Goal: Entertainment & Leisure: Consume media (video, audio)

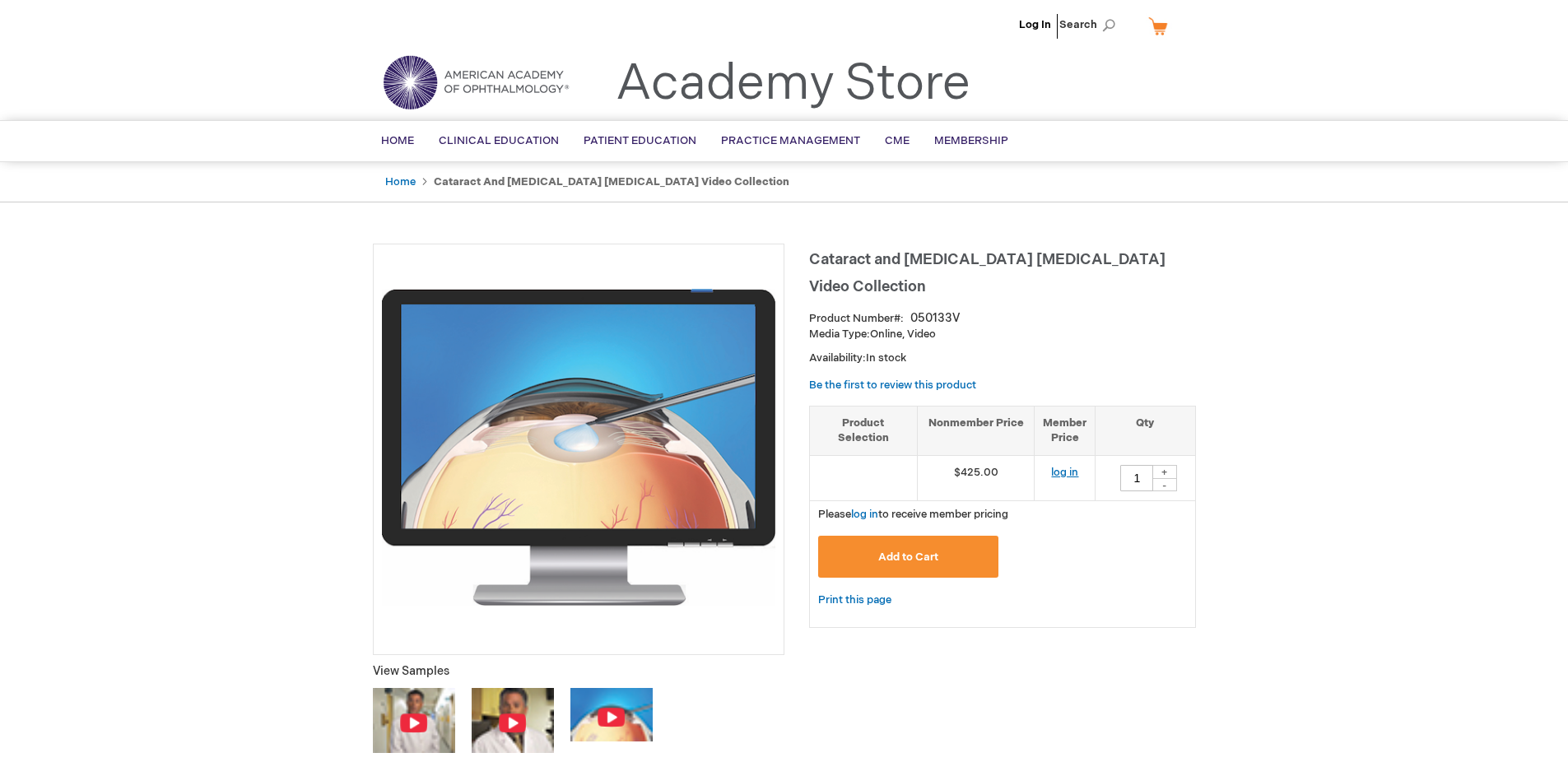
click at [1067, 470] on link "log in" at bounding box center [1064, 472] width 27 height 13
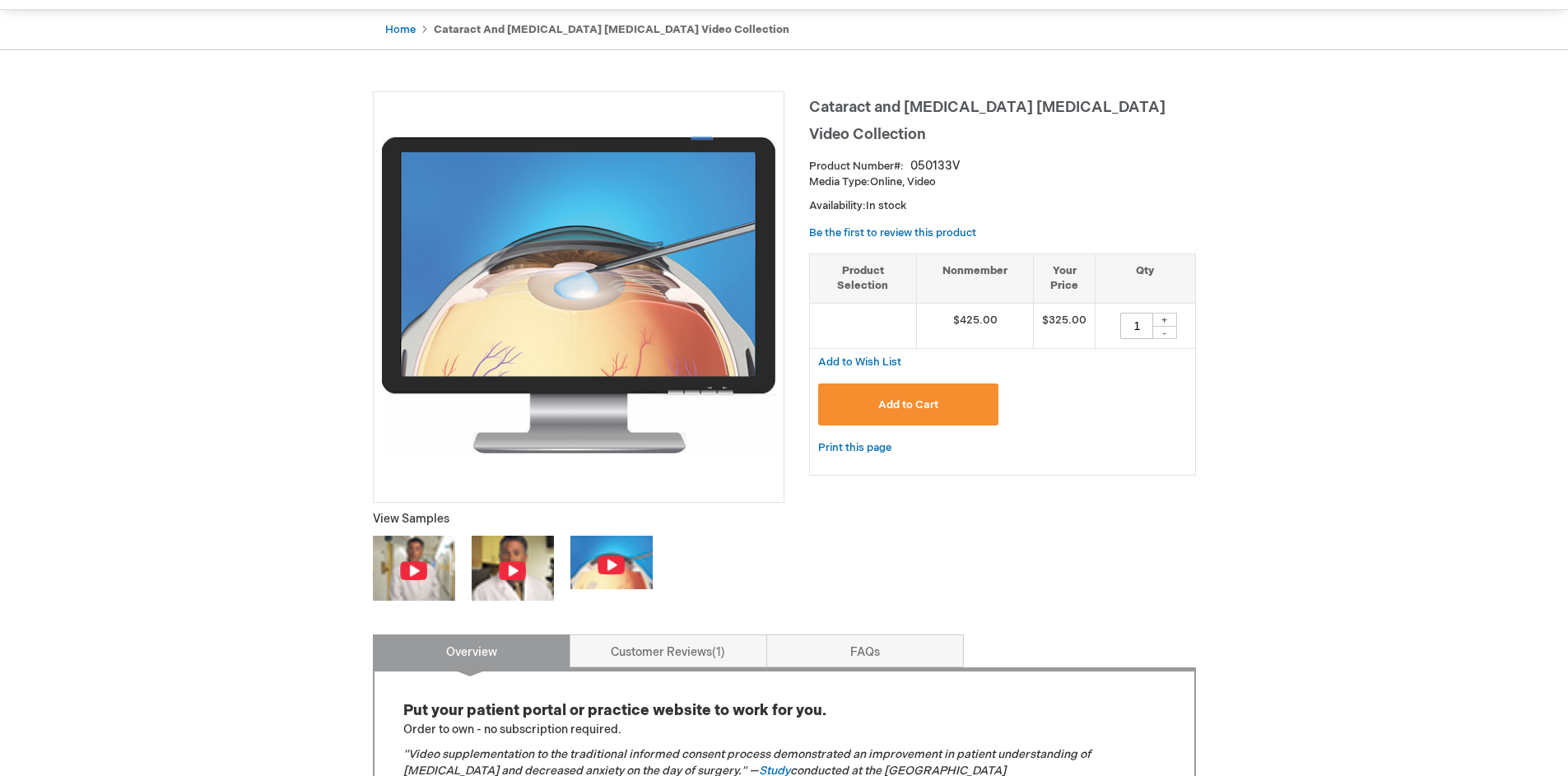
scroll to position [164, 0]
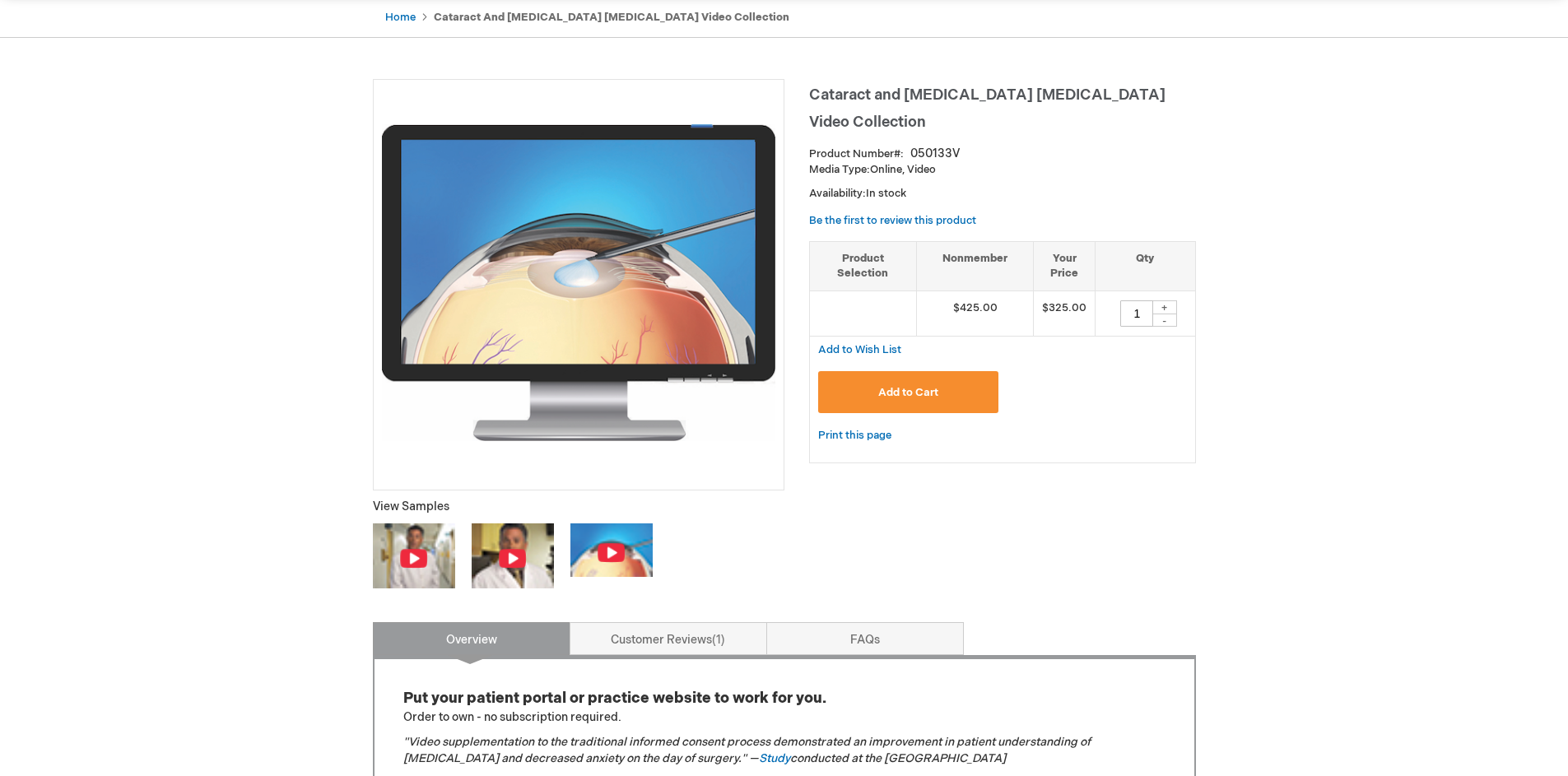
click at [445, 555] on img at bounding box center [413, 555] width 83 height 65
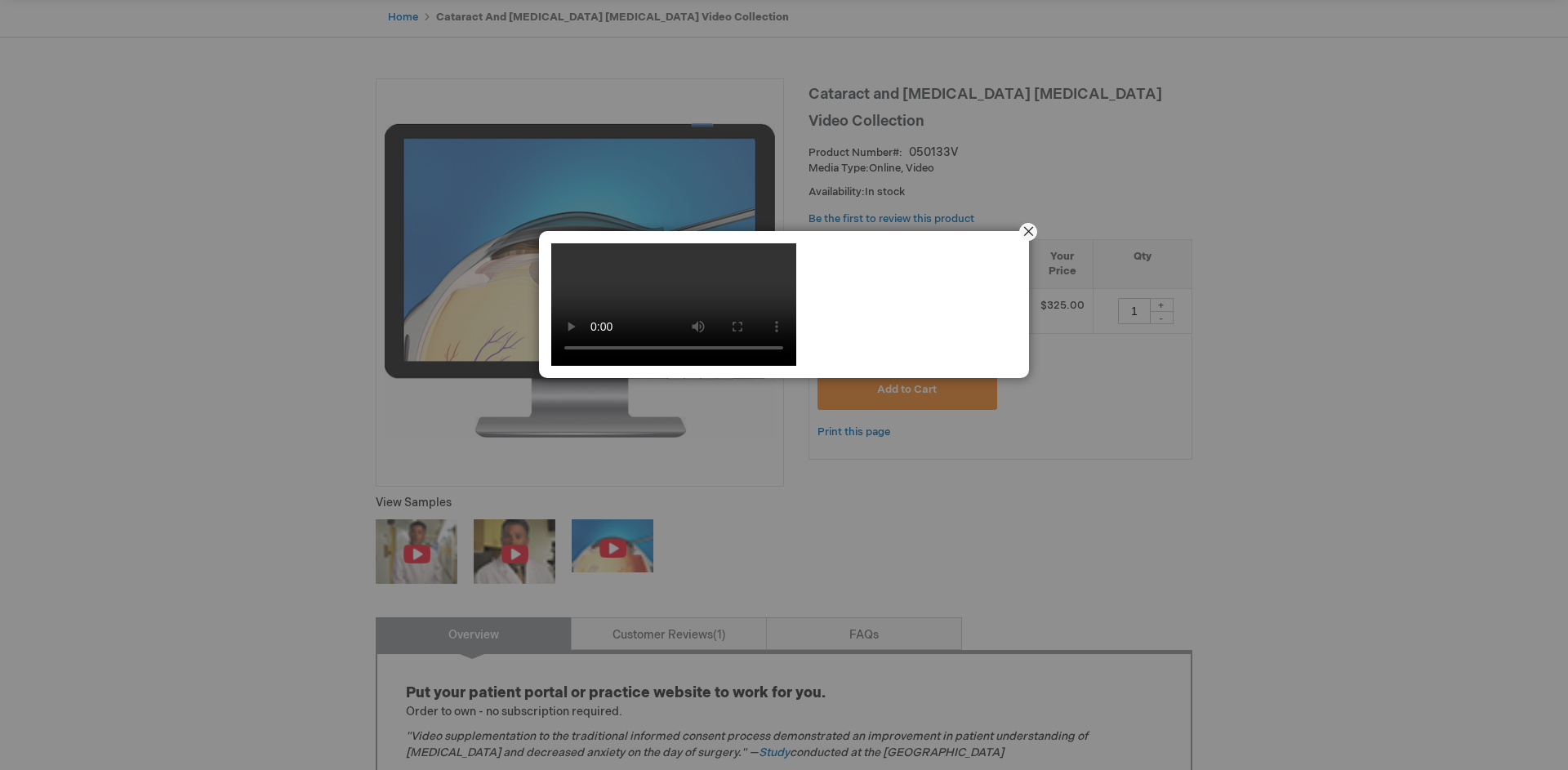
click at [1032, 235] on button "Close" at bounding box center [1028, 232] width 51 height 51
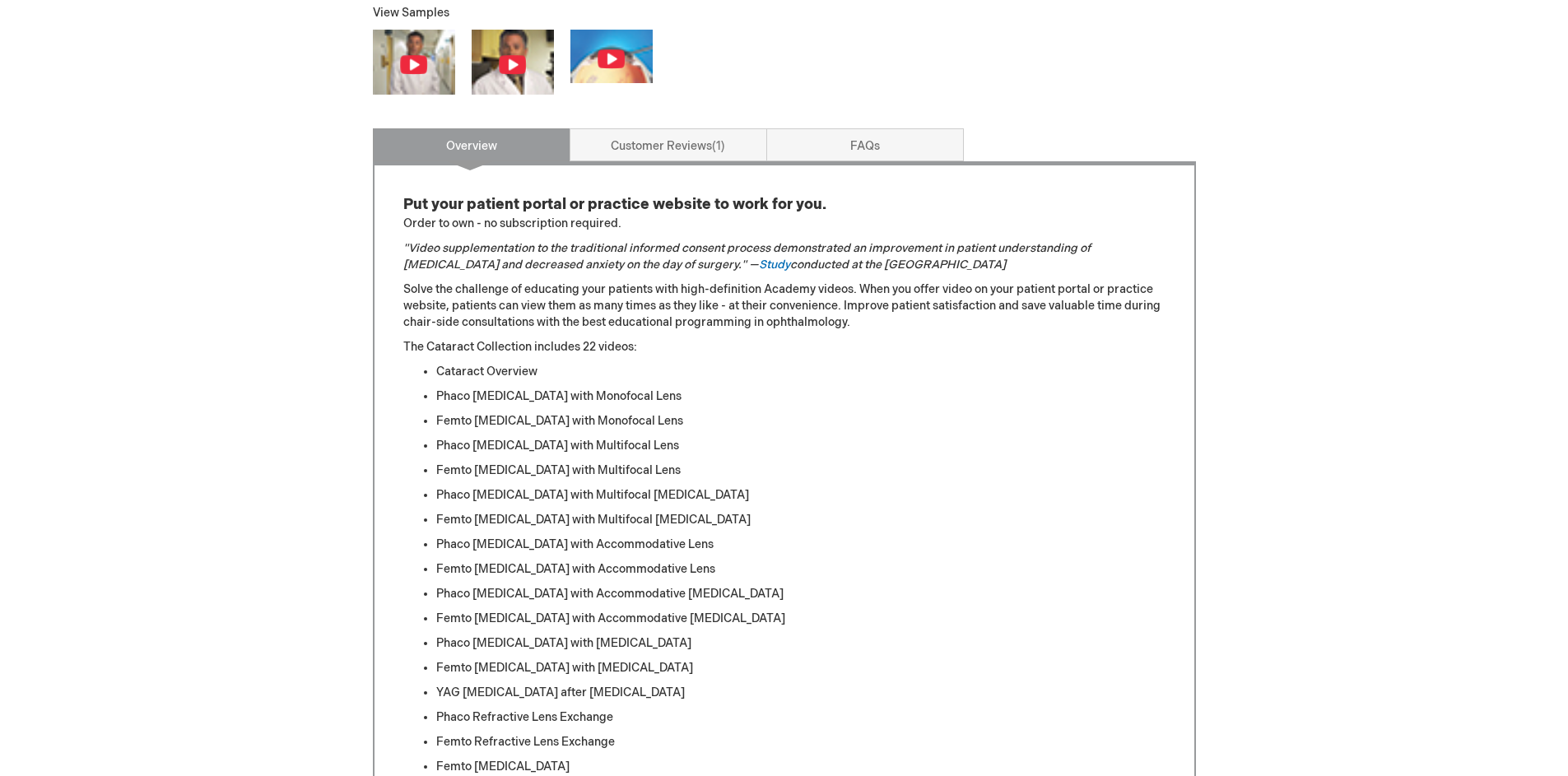
scroll to position [740, 0]
